Goal: Check status: Check status

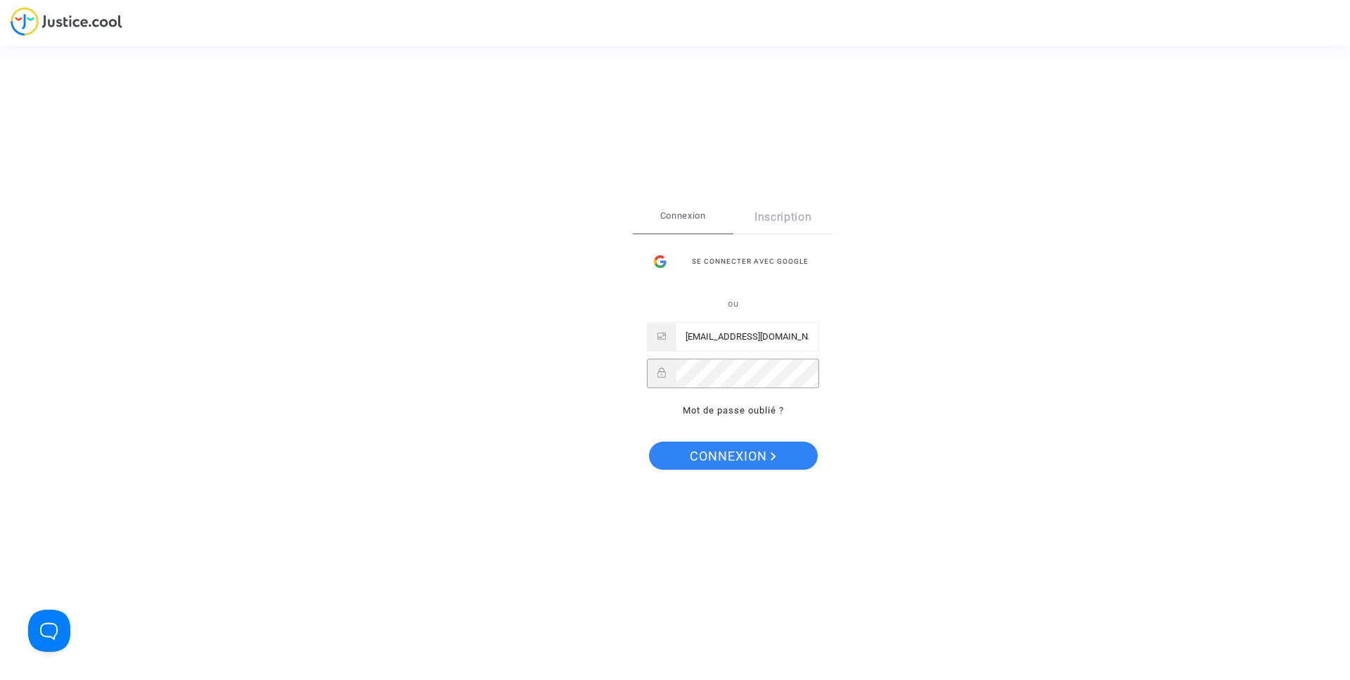
click at [756, 448] on span "Connexion" at bounding box center [733, 457] width 86 height 30
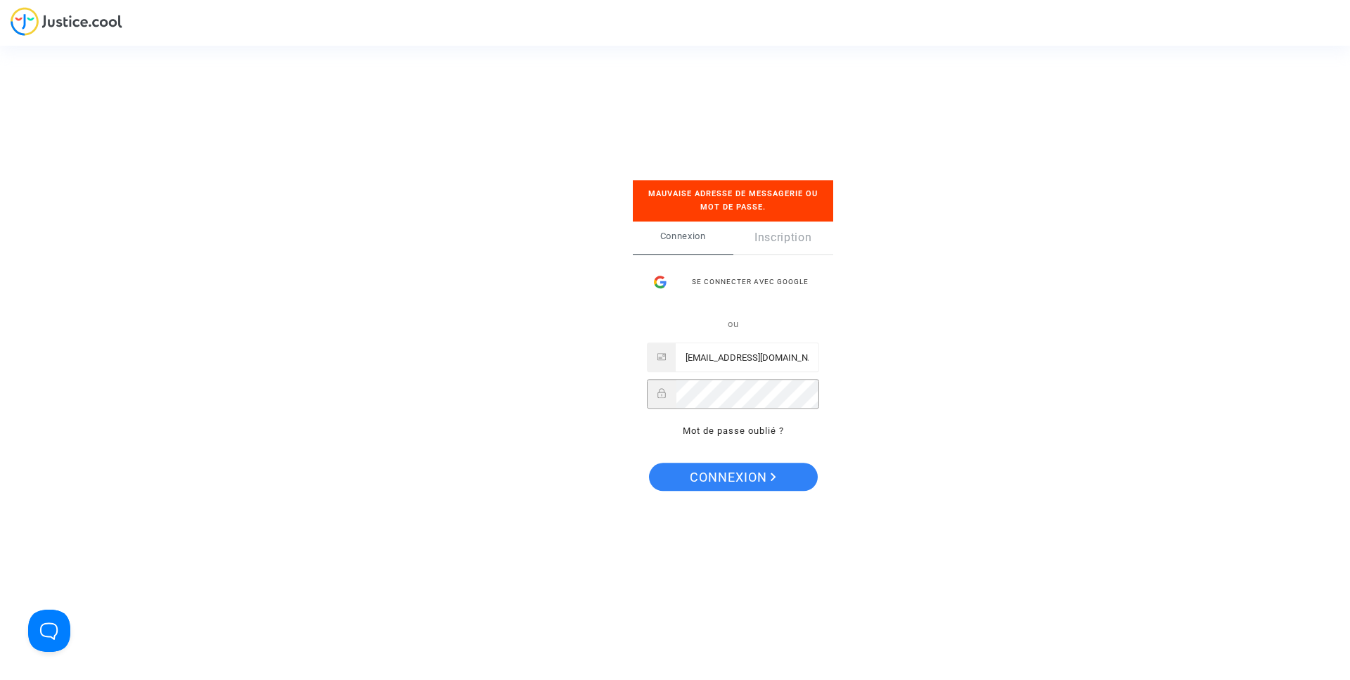
click at [789, 482] on button "Connexion" at bounding box center [733, 477] width 169 height 28
drag, startPoint x: 804, startPoint y: 362, endPoint x: 489, endPoint y: 344, distance: 316.3
click at [487, 346] on div "Se connecter Mauvaise adresse de messagerie ou mot de passe. Connexion Inscript…" at bounding box center [675, 340] width 1350 height 680
type input "contact@btpexport.com"
click at [731, 485] on span "Connexion" at bounding box center [733, 478] width 86 height 30
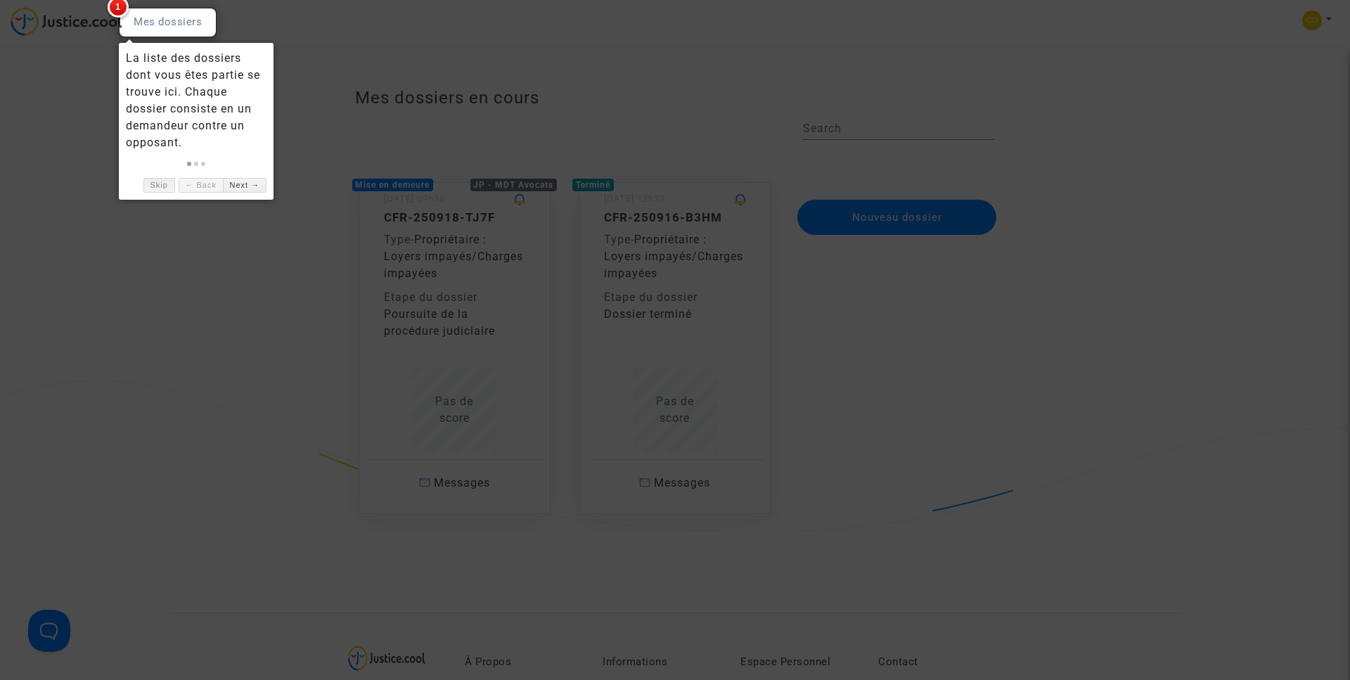
drag, startPoint x: 160, startPoint y: 185, endPoint x: 239, endPoint y: 198, distance: 80.6
click at [161, 185] on link "Skip" at bounding box center [159, 185] width 32 height 15
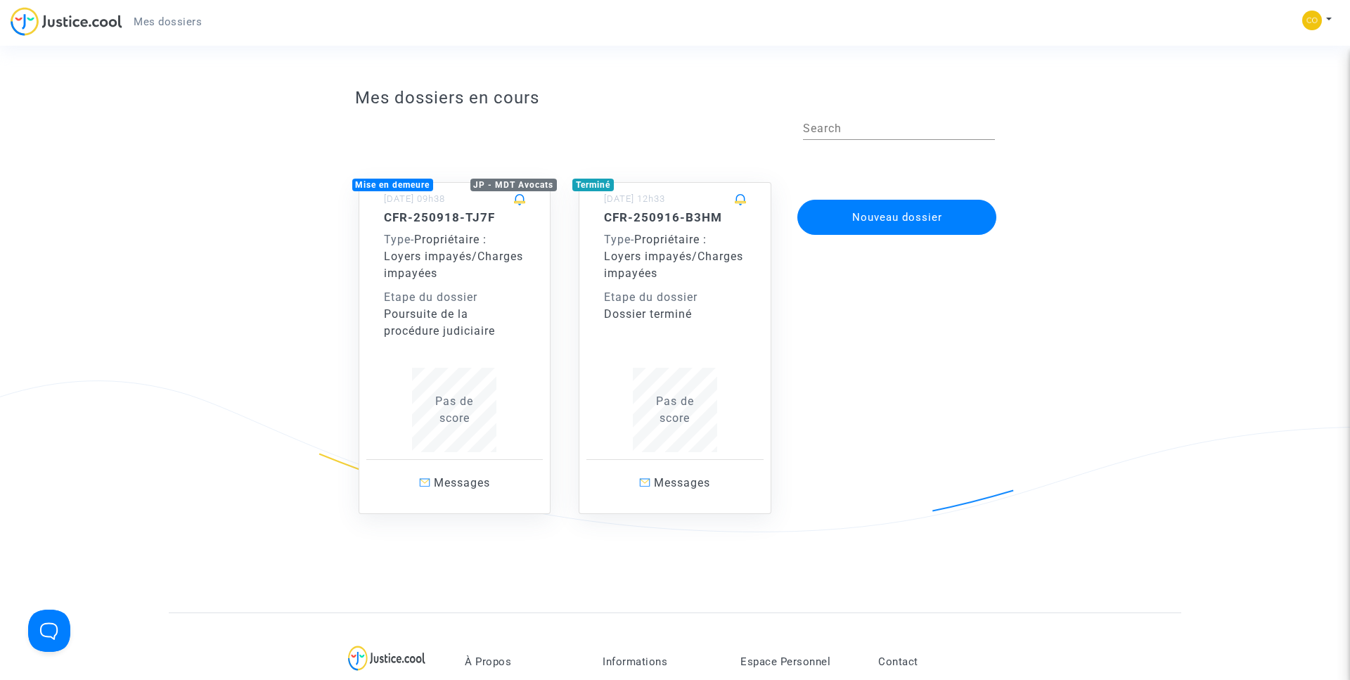
click at [511, 276] on div "Type - Propriétaire : Loyers impayés/Charges impayées" at bounding box center [455, 256] width 142 height 51
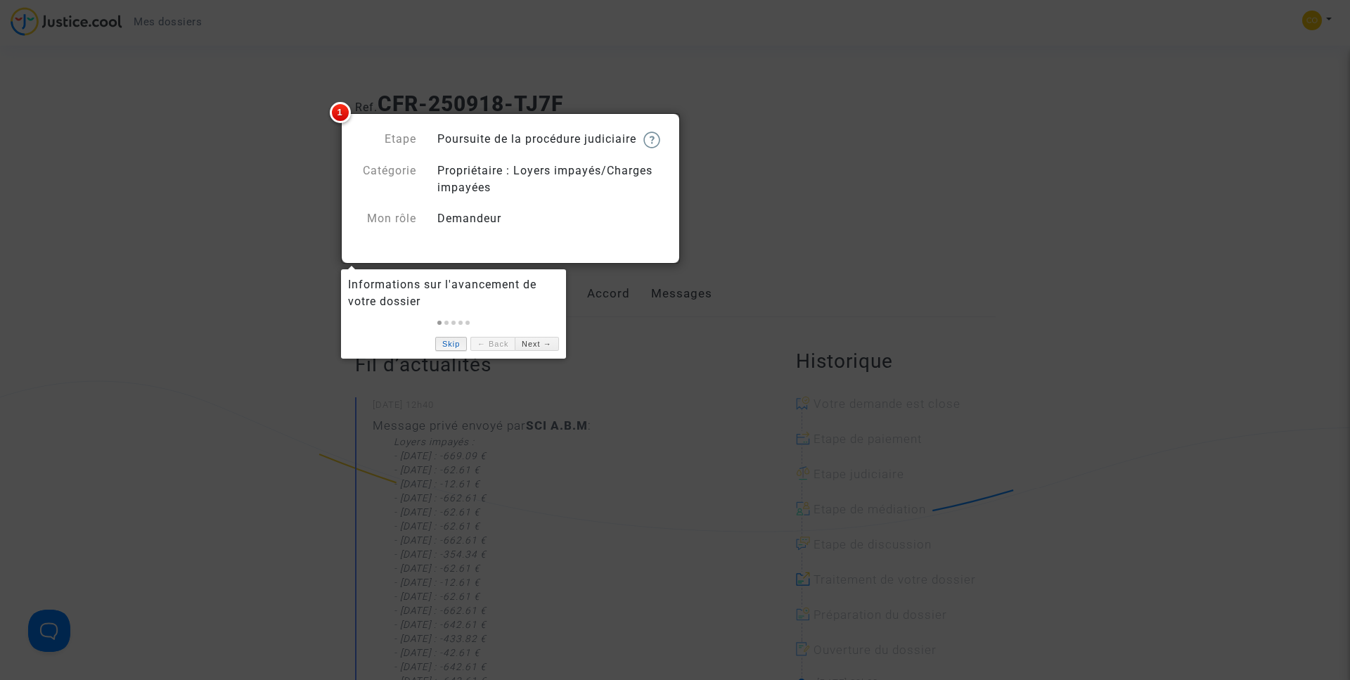
click at [450, 347] on link "Skip" at bounding box center [451, 344] width 32 height 15
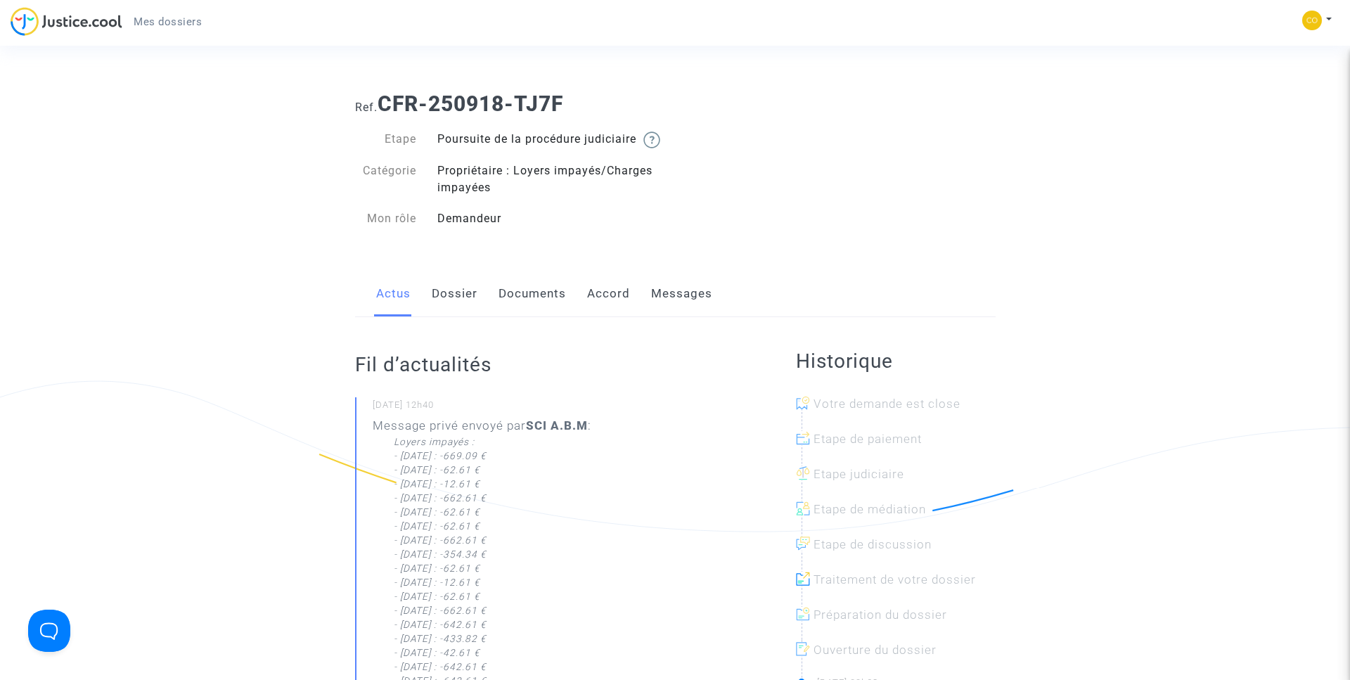
click at [523, 308] on link "Documents" at bounding box center [533, 294] width 68 height 46
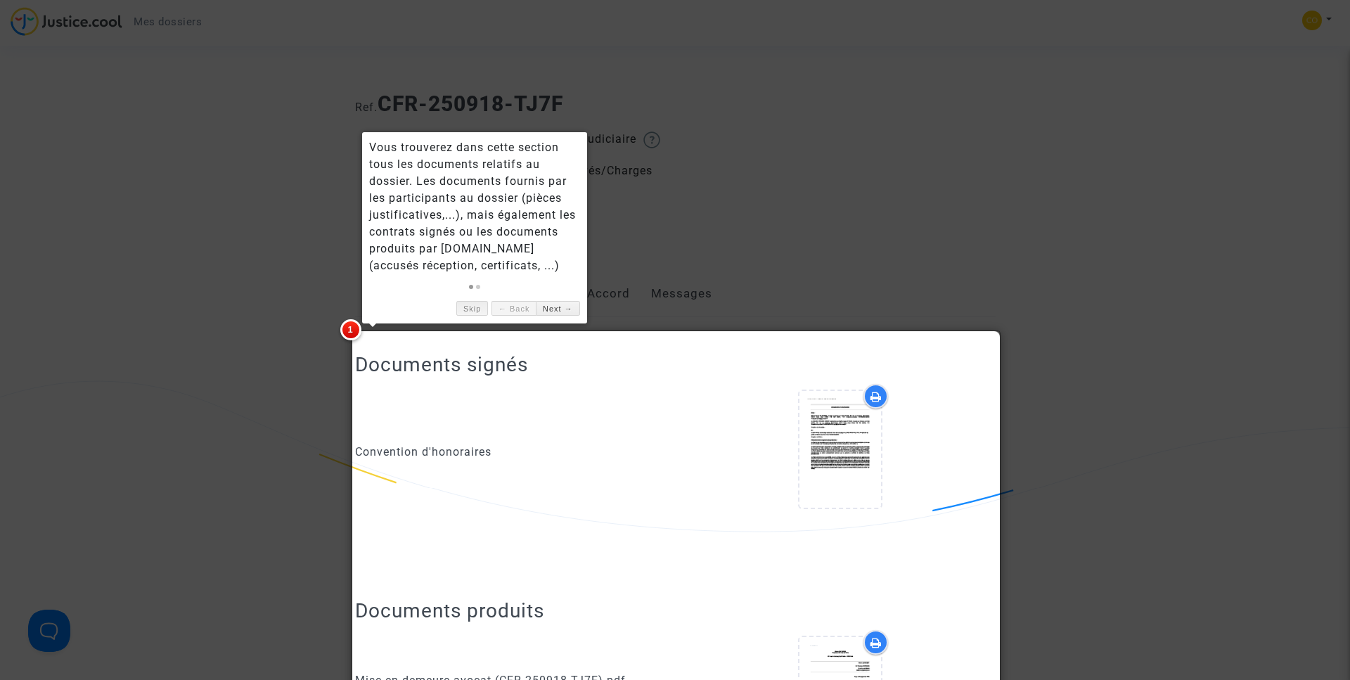
drag, startPoint x: 466, startPoint y: 304, endPoint x: 489, endPoint y: 308, distance: 23.5
click at [466, 304] on link "Skip" at bounding box center [472, 308] width 32 height 15
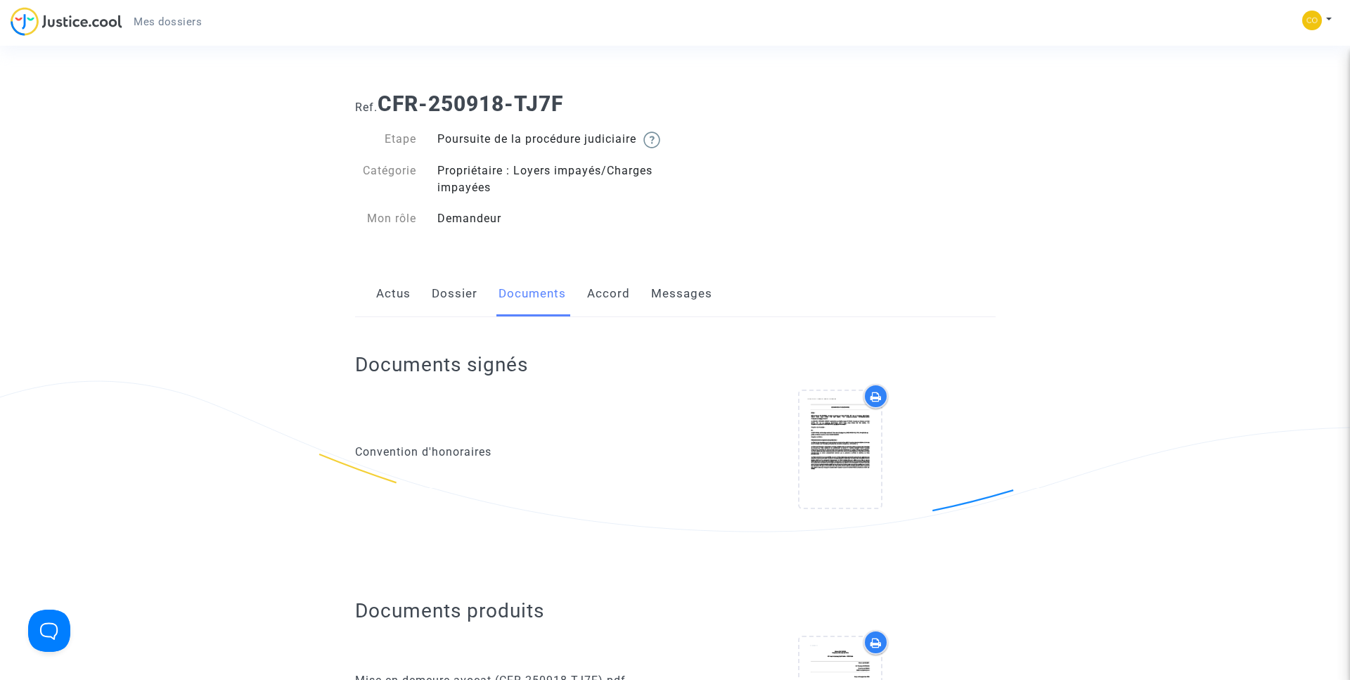
click at [450, 313] on link "Dossier" at bounding box center [455, 294] width 46 height 46
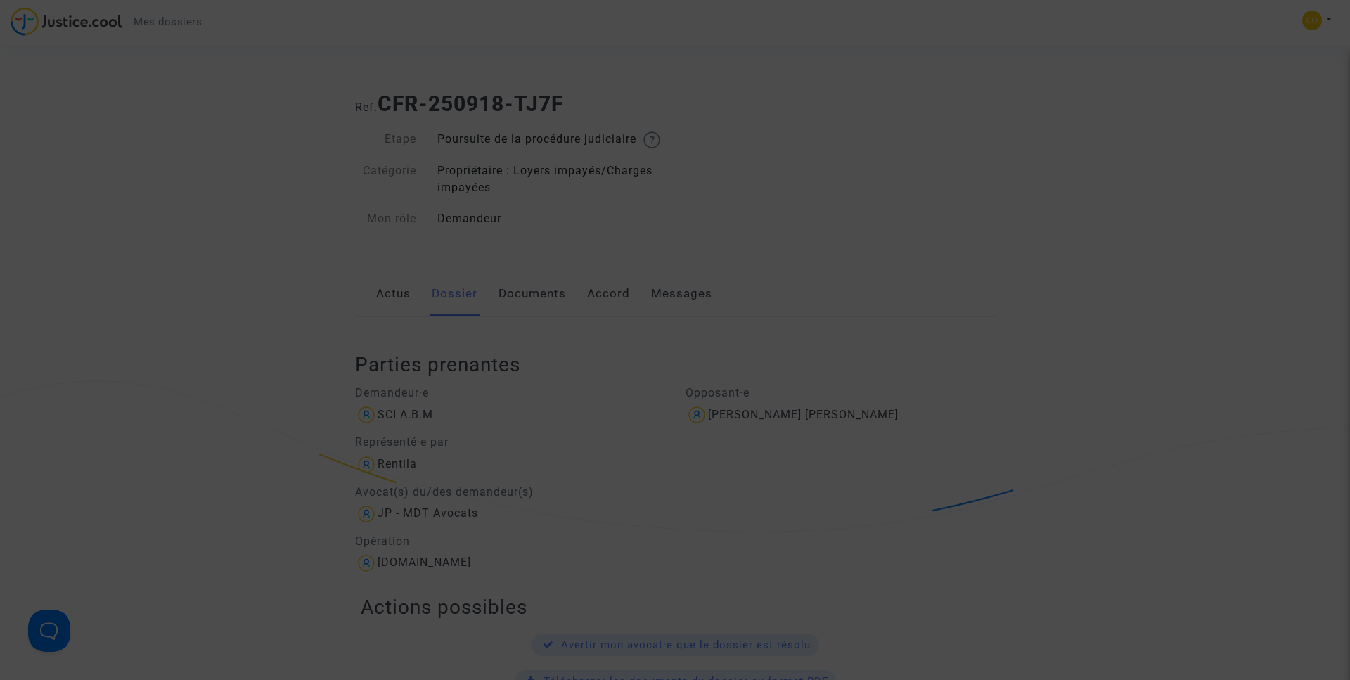
click at [609, 379] on div at bounding box center [675, 340] width 1350 height 680
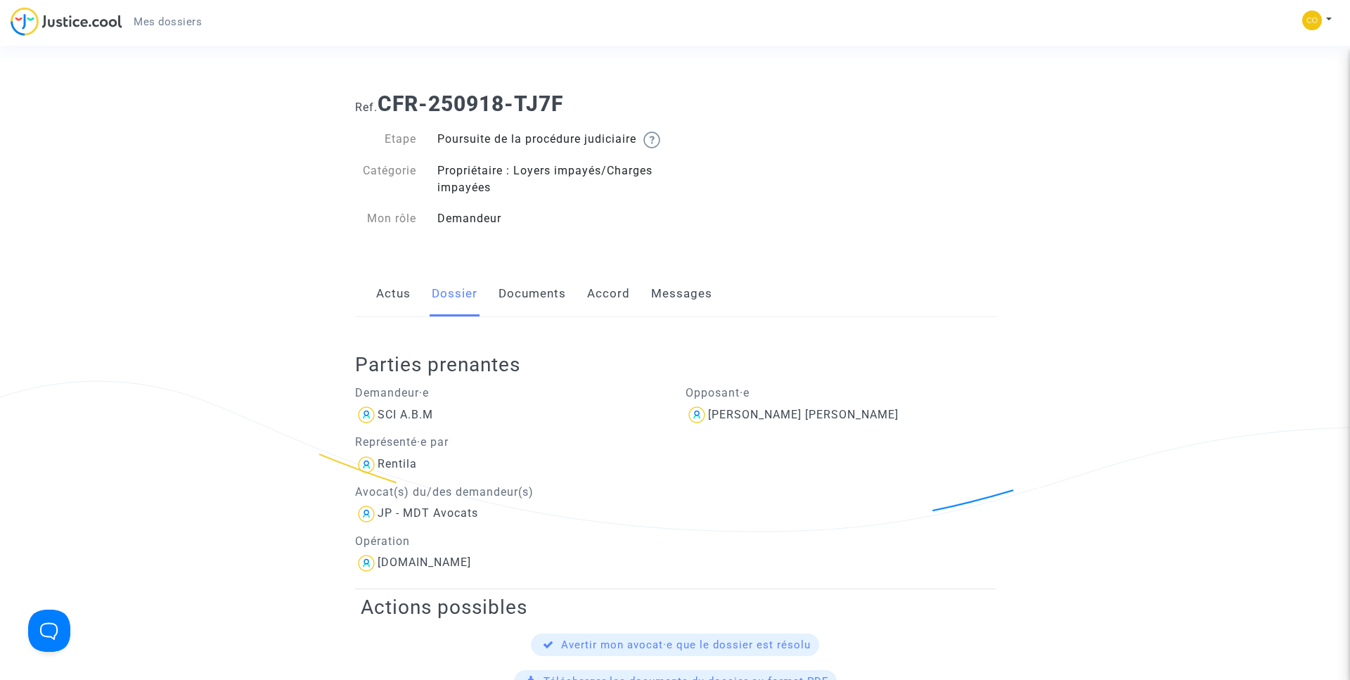
click at [388, 314] on link "Actus" at bounding box center [393, 294] width 34 height 46
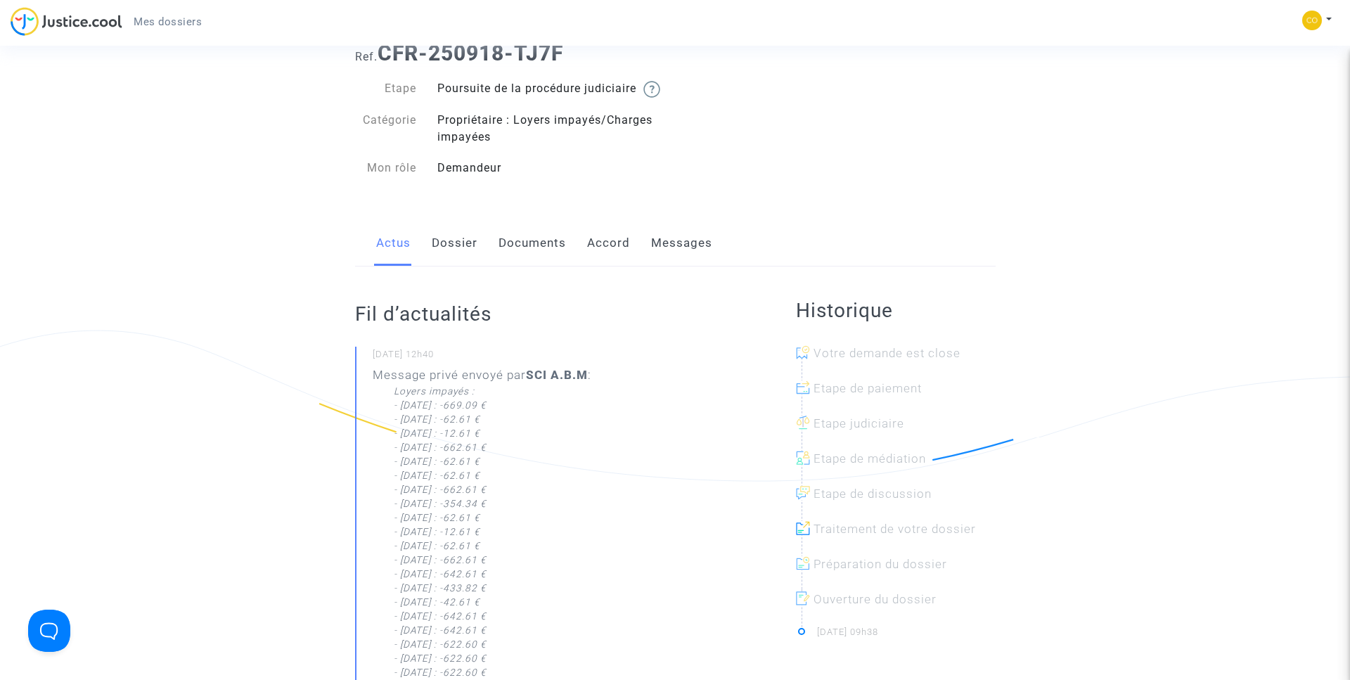
scroll to position [49, 0]
click at [643, 100] on img at bounding box center [651, 91] width 17 height 17
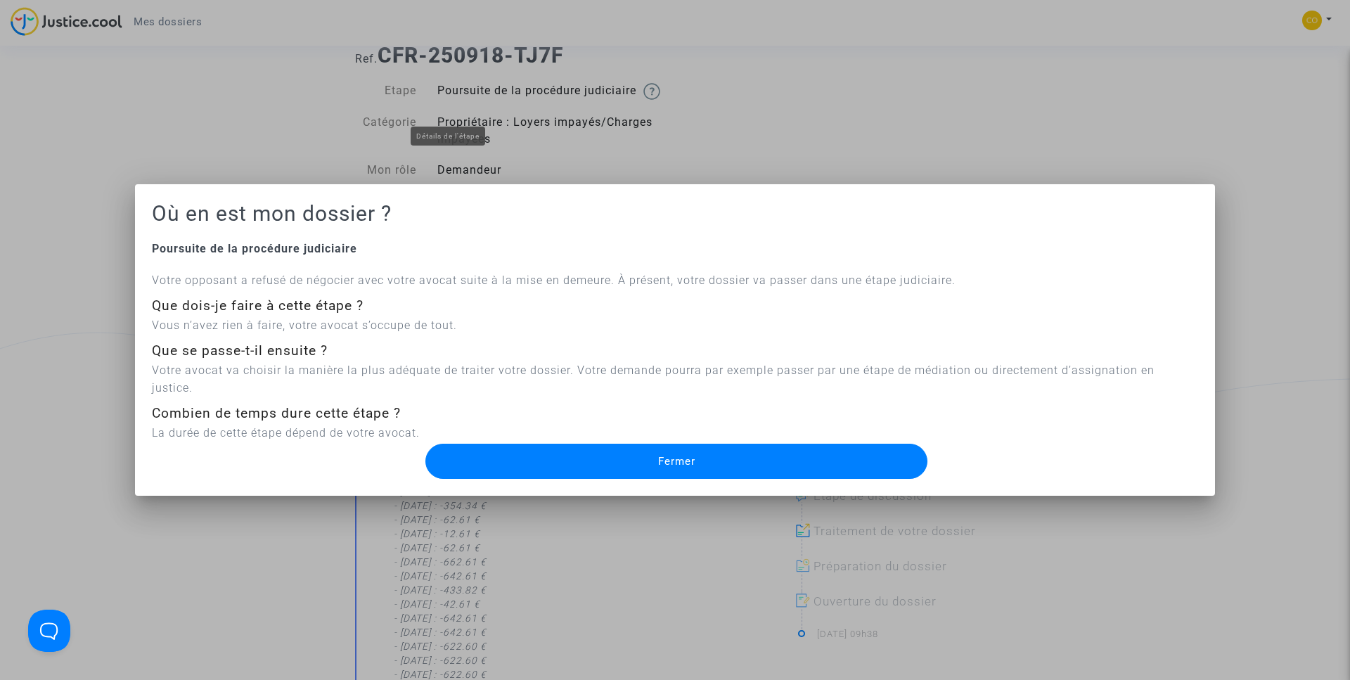
scroll to position [0, 0]
click at [768, 444] on button "Fermer" at bounding box center [676, 461] width 502 height 35
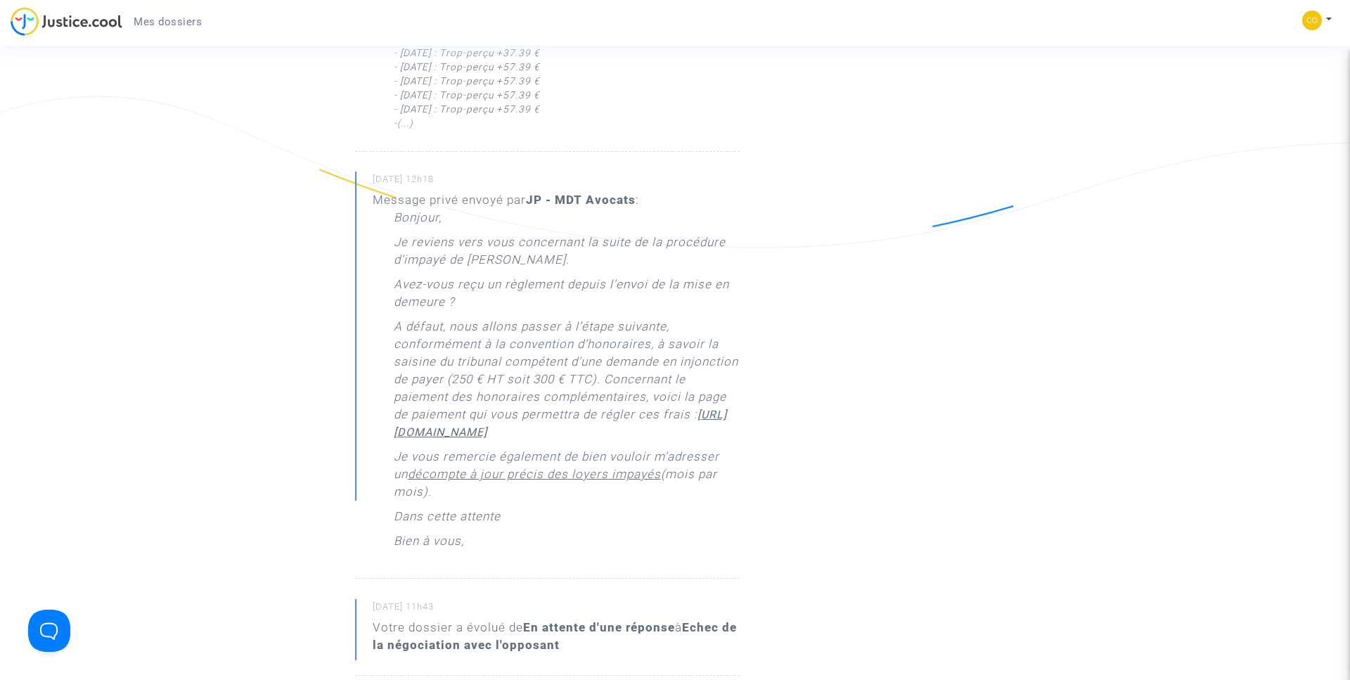
scroll to position [1036, 0]
click at [563, 439] on u "https://buy.stripe.com/28o8ApfDg5hO3e0bIO" at bounding box center [560, 423] width 333 height 31
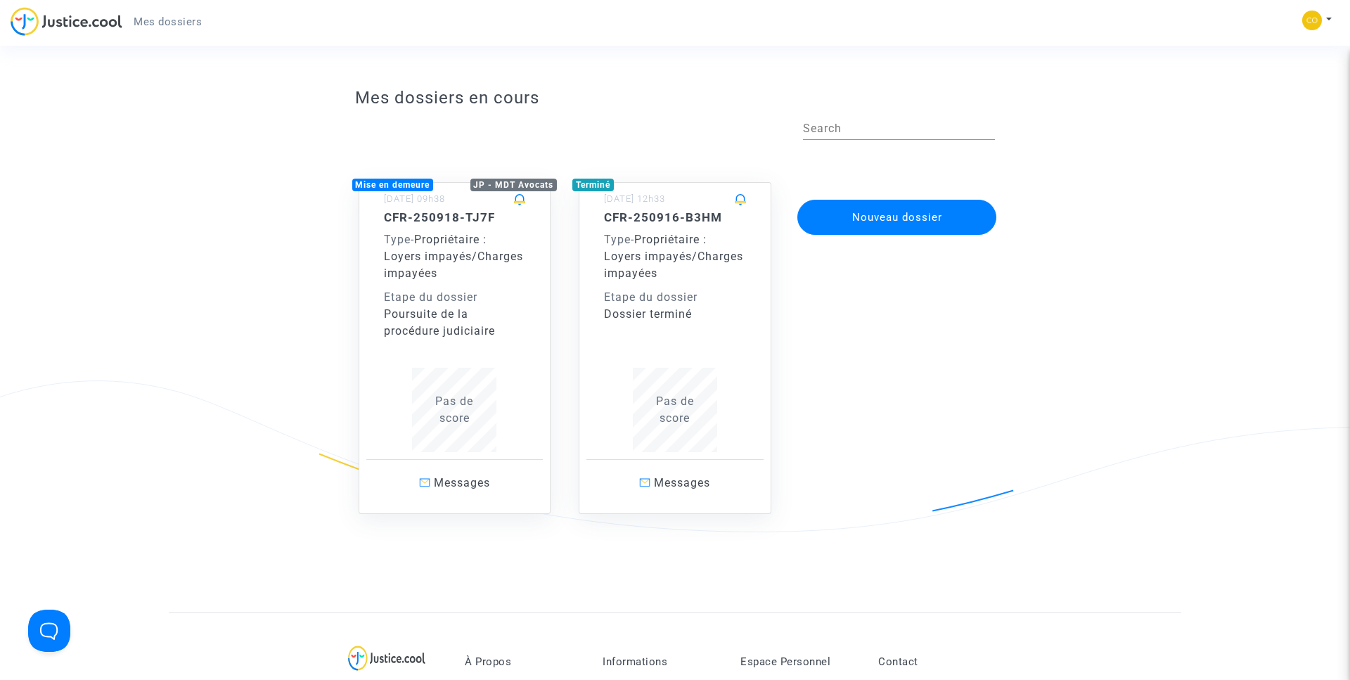
click at [513, 227] on div "CFR-250918-TJ7F Type - Propriétaire : Loyers impayés/Charges impayées Etape du …" at bounding box center [455, 274] width 142 height 129
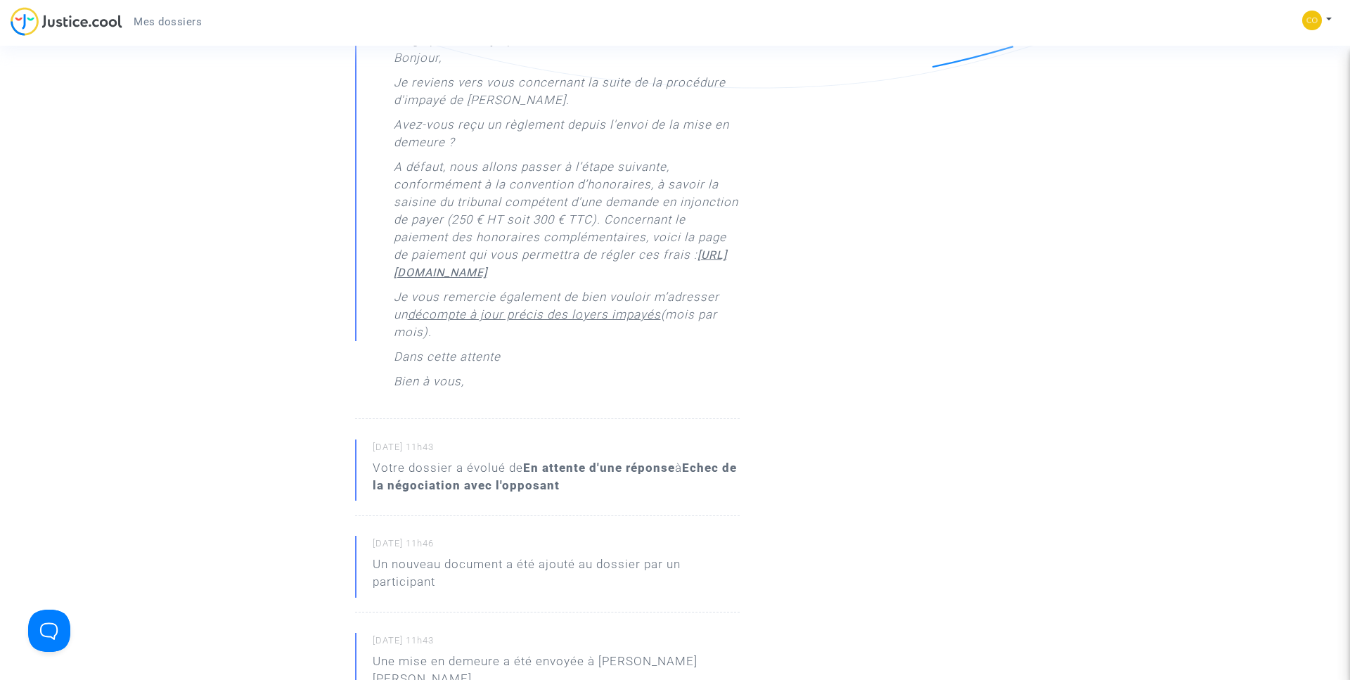
scroll to position [1195, 0]
click at [551, 279] on u "https://buy.stripe.com/28o8ApfDg5hO3e0bIO" at bounding box center [560, 263] width 333 height 31
